Goal: Transaction & Acquisition: Purchase product/service

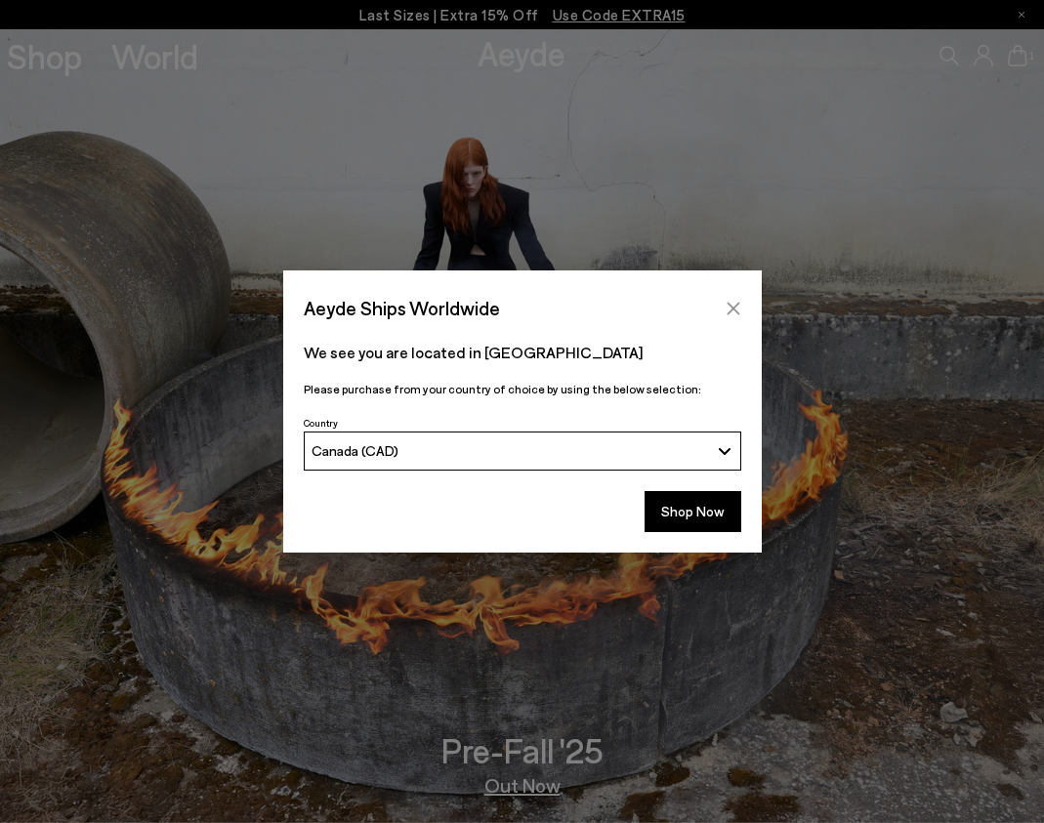
click at [739, 308] on icon "Close" at bounding box center [733, 309] width 16 height 16
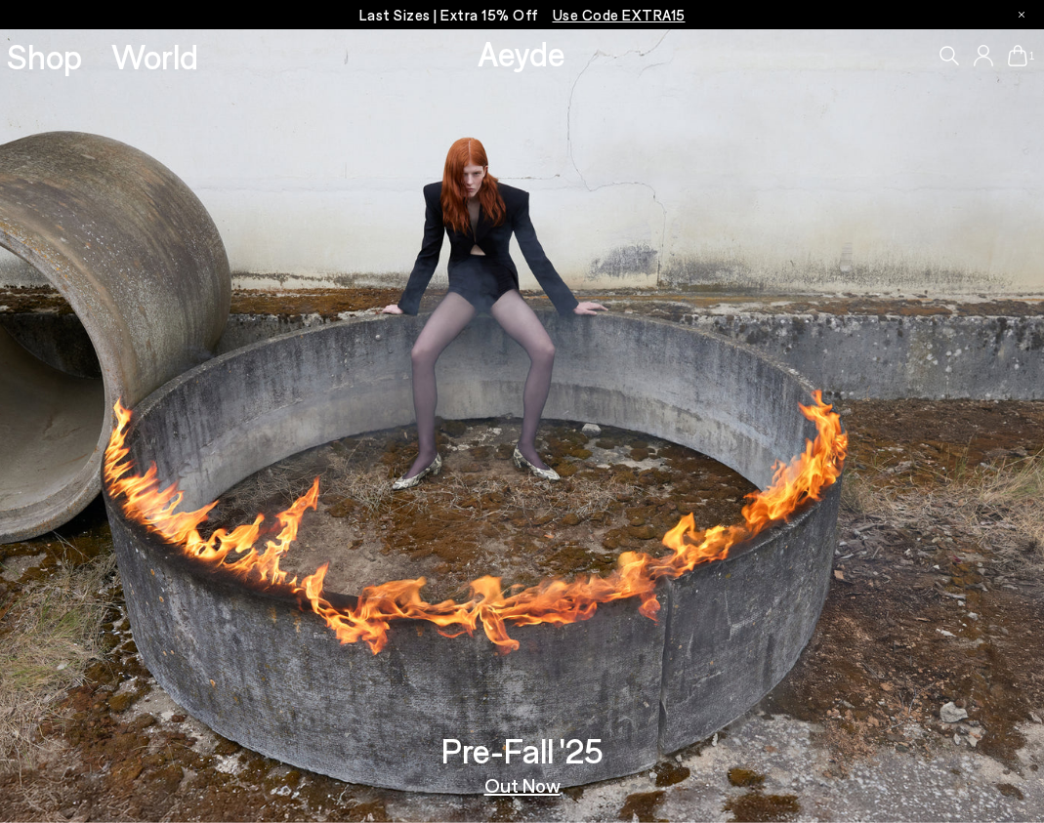
click at [585, 321] on img at bounding box center [522, 426] width 1044 height 794
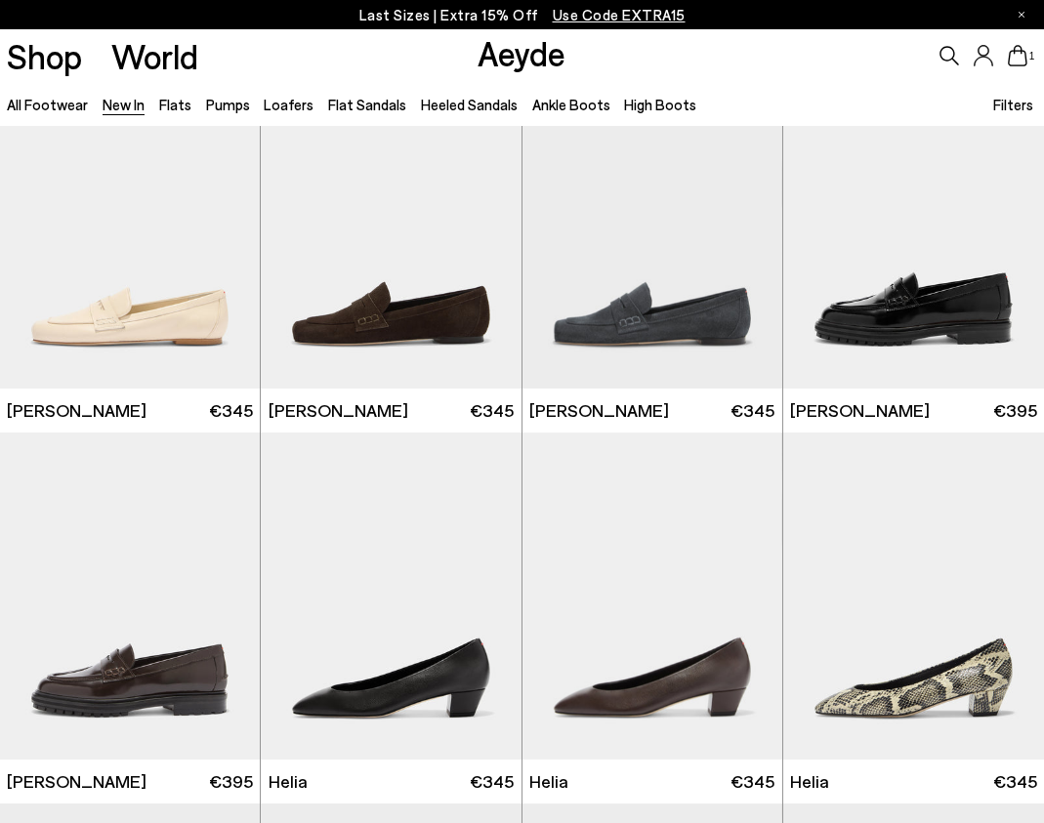
scroll to position [1174, 0]
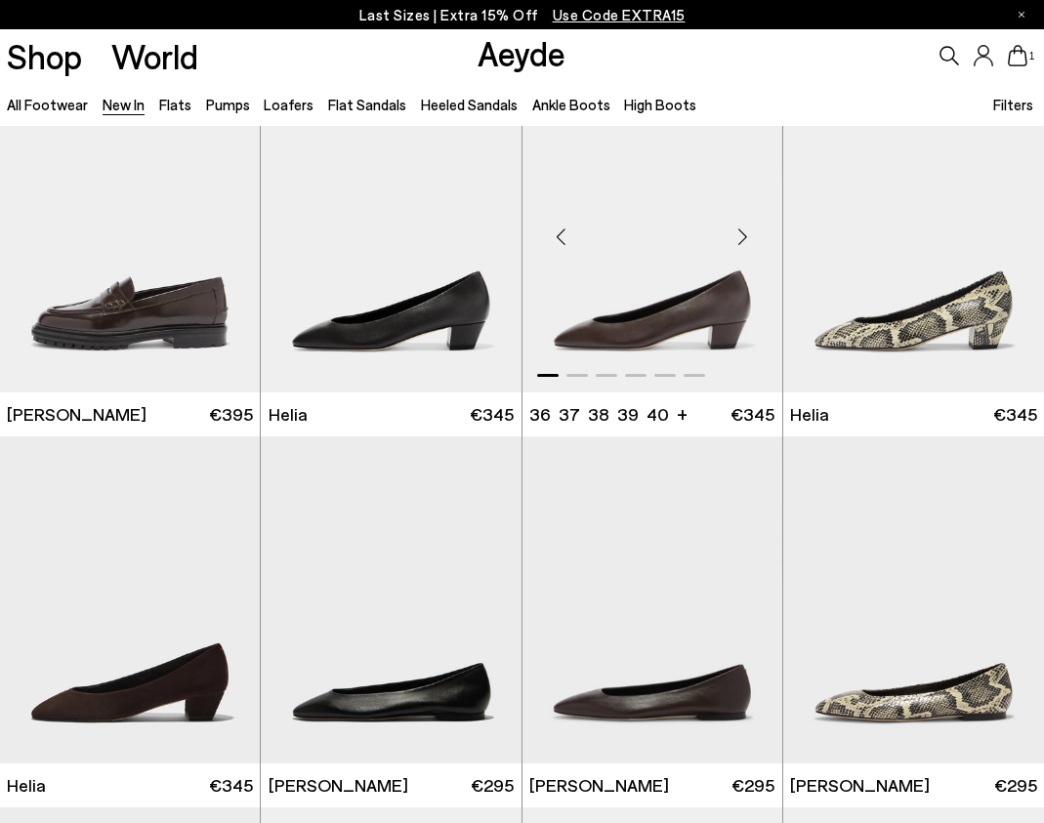
click at [642, 322] on img "1 / 6" at bounding box center [652, 228] width 260 height 327
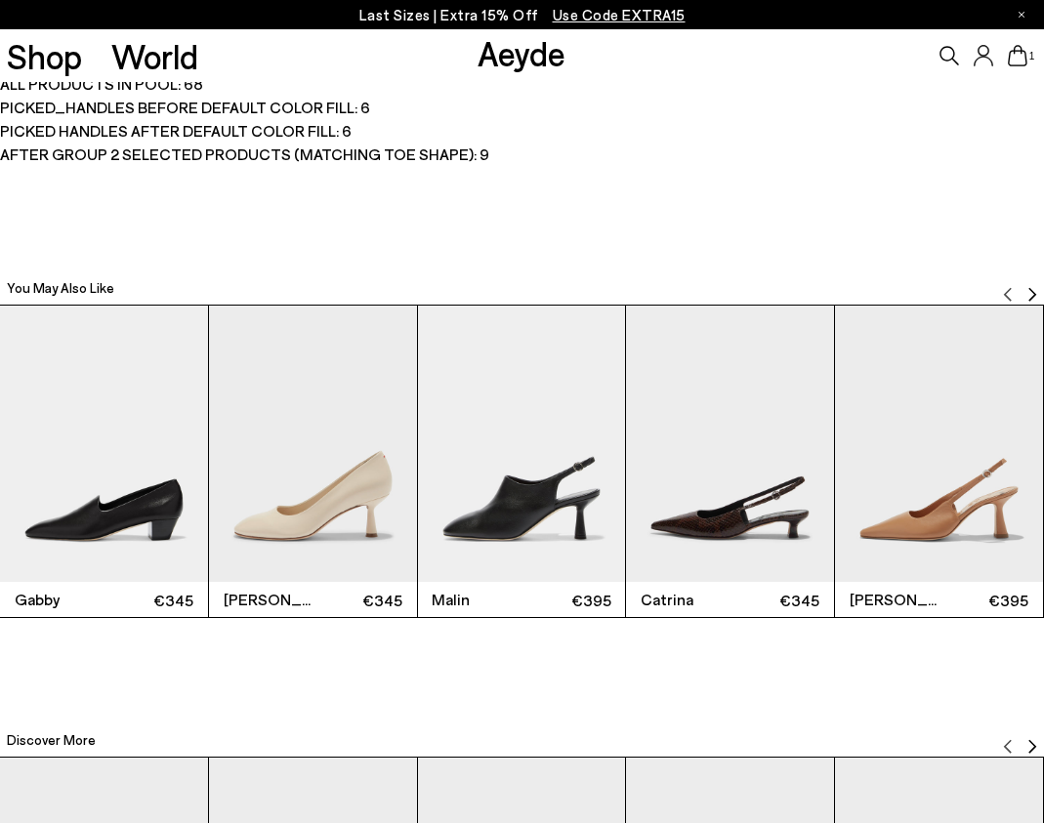
scroll to position [3220, 0]
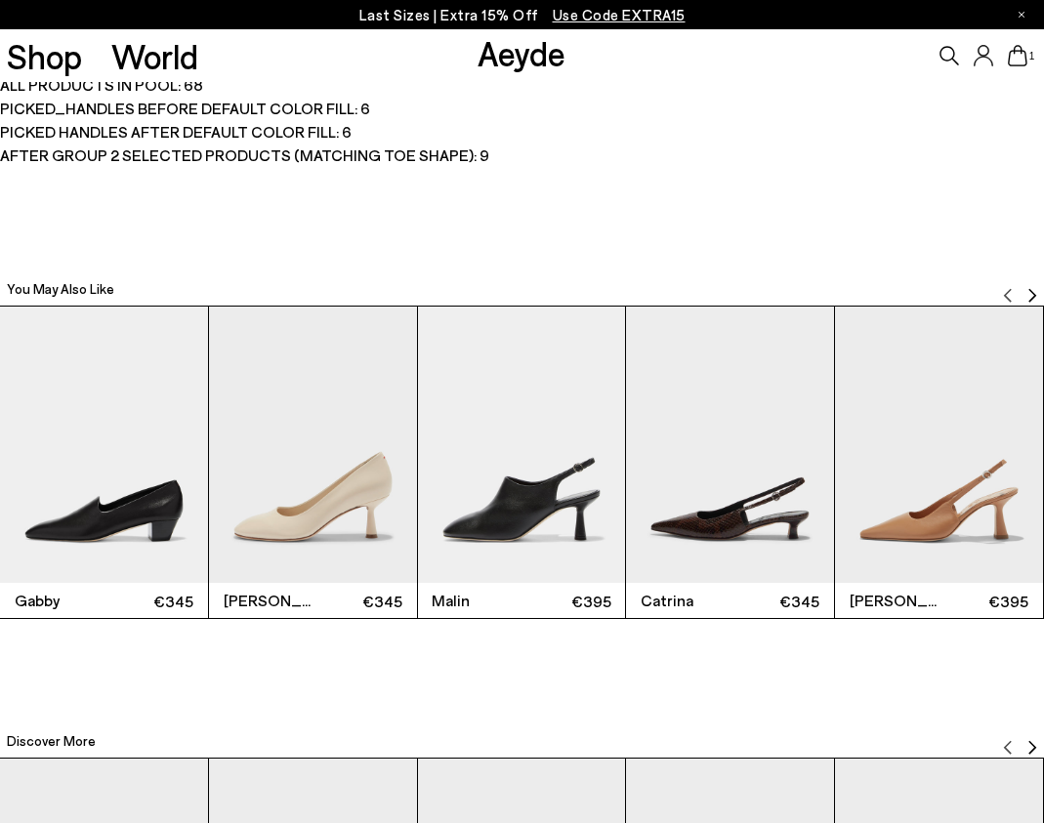
click at [1031, 296] on img "Next slide" at bounding box center [1032, 296] width 16 height 16
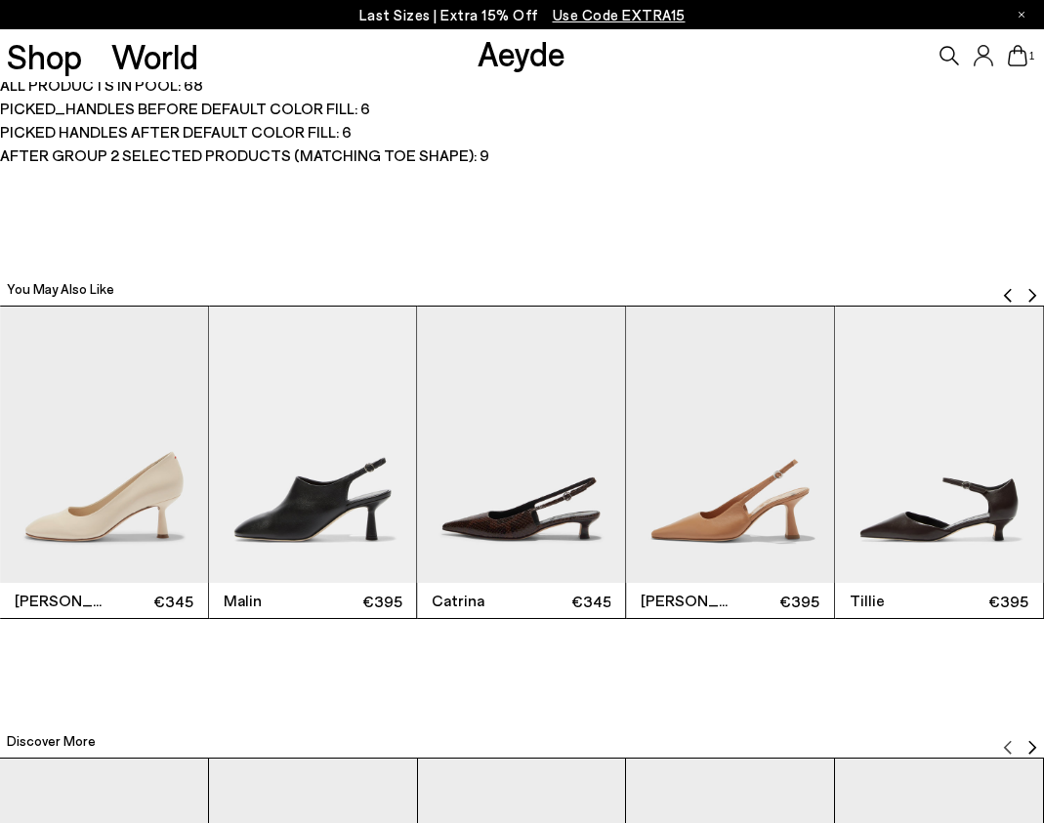
click at [1031, 296] on img "Next slide" at bounding box center [1032, 296] width 16 height 16
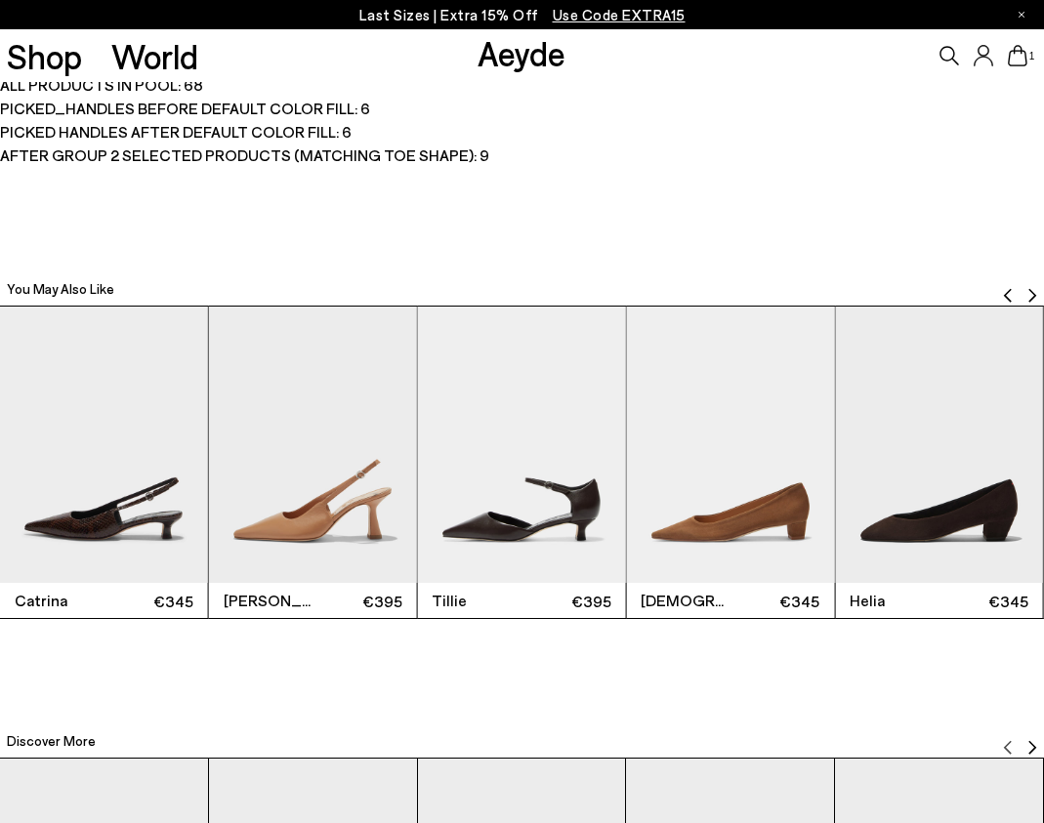
click at [1031, 296] on img "Next slide" at bounding box center [1032, 296] width 16 height 16
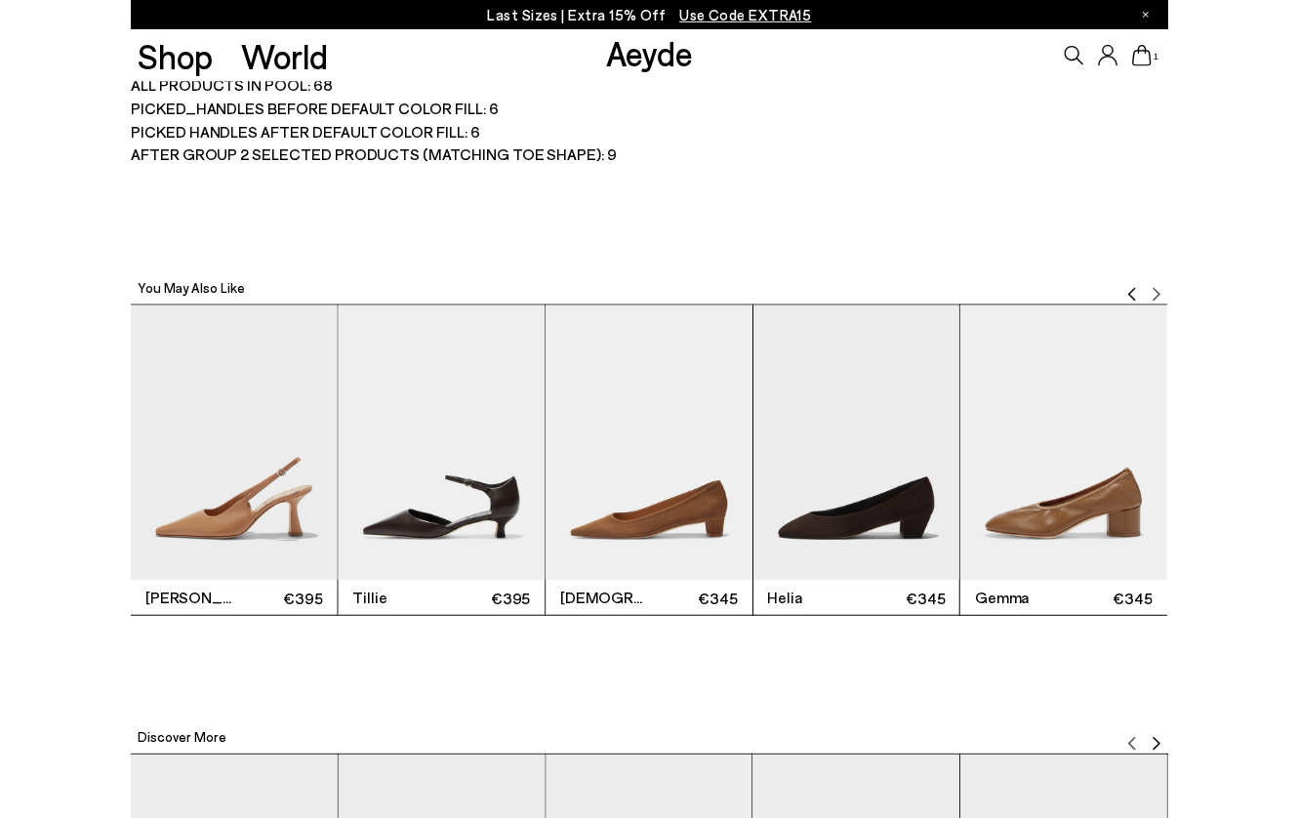
scroll to position [3825, 0]
